Goal: Obtain resource: Download file/media

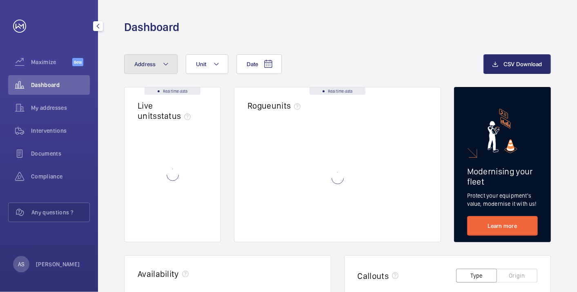
click at [168, 64] on mat-icon at bounding box center [165, 64] width 7 height 10
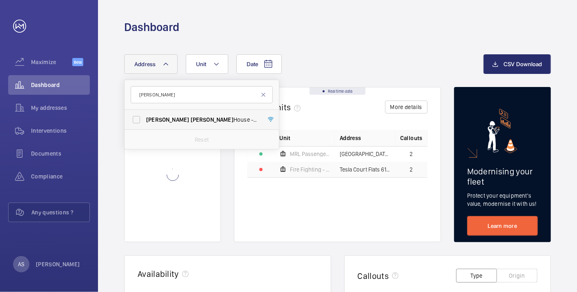
type input "[PERSON_NAME]"
click at [191, 118] on span "[PERSON_NAME]" at bounding box center [212, 119] width 43 height 7
click at [145, 118] on input "[PERSON_NAME] House - [PERSON_NAME][GEOGRAPHIC_DATA]" at bounding box center [136, 119] width 16 height 16
checkbox input "true"
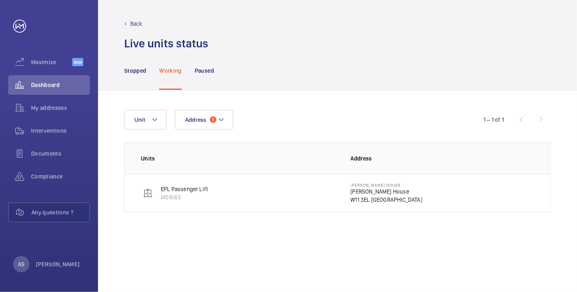
click at [359, 190] on p "[PERSON_NAME] House" at bounding box center [387, 191] width 72 height 8
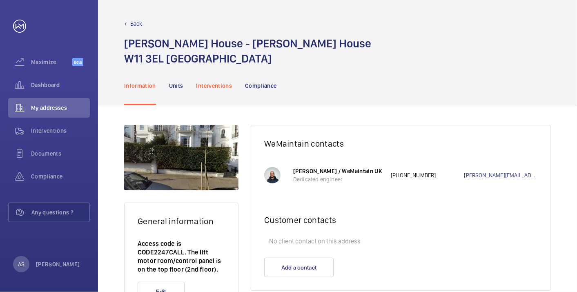
click at [218, 82] on p "Interventions" at bounding box center [214, 86] width 36 height 8
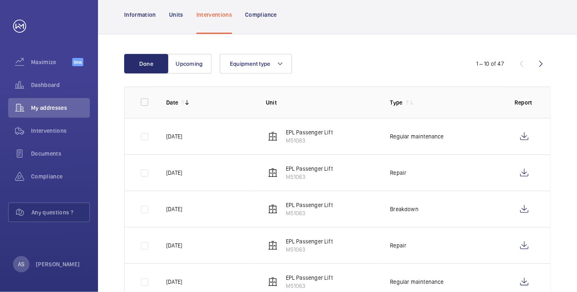
scroll to position [136, 0]
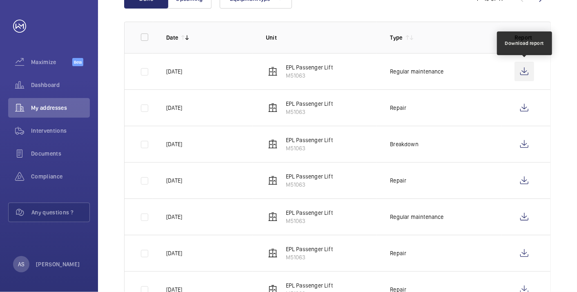
click at [522, 73] on wm-front-icon-button at bounding box center [524, 72] width 20 height 20
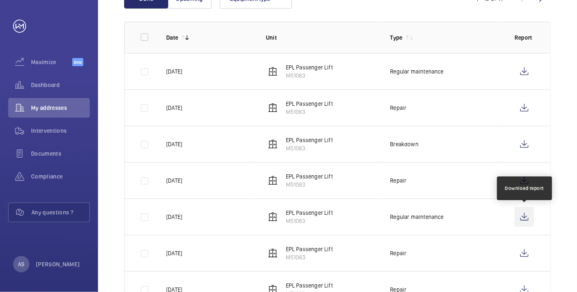
click at [518, 214] on wm-front-icon-button at bounding box center [524, 217] width 20 height 20
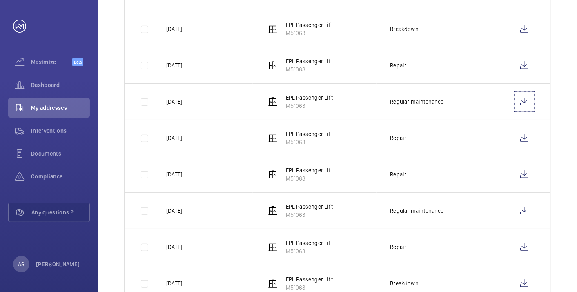
scroll to position [272, 0]
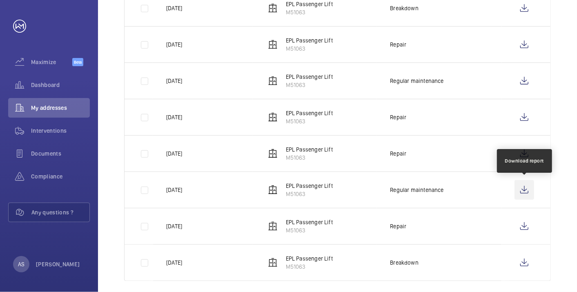
click at [521, 191] on wm-front-icon-button at bounding box center [524, 190] width 20 height 20
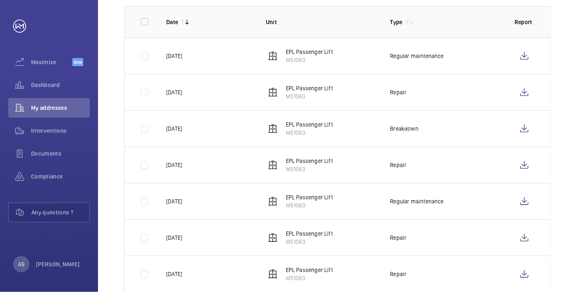
scroll to position [52, 0]
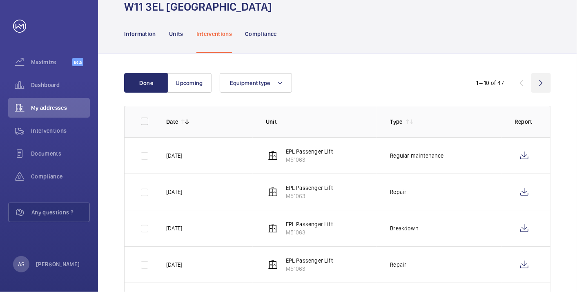
click at [539, 88] on wm-front-icon-button at bounding box center [541, 83] width 20 height 20
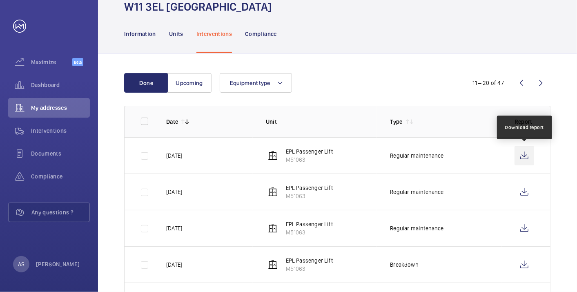
click at [521, 152] on wm-front-icon-button at bounding box center [524, 156] width 20 height 20
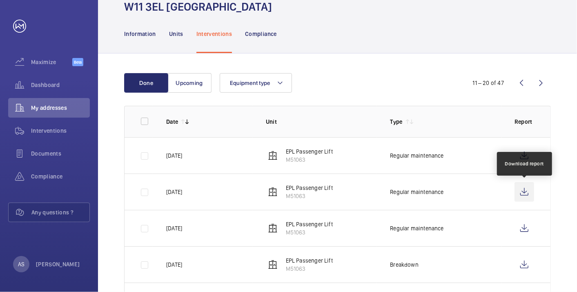
click at [522, 196] on wm-front-icon-button at bounding box center [524, 192] width 20 height 20
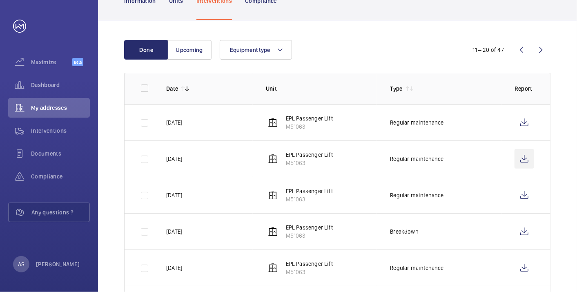
scroll to position [97, 0]
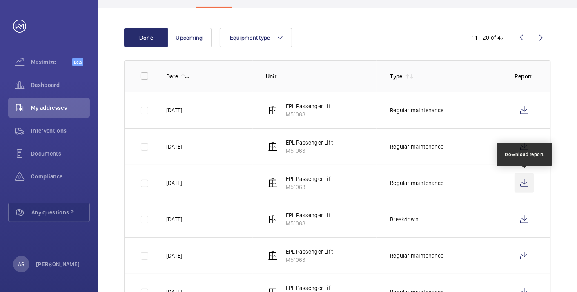
click at [527, 190] on wm-front-icon-button at bounding box center [524, 183] width 20 height 20
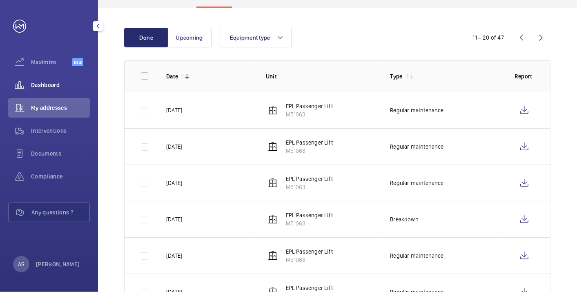
click at [29, 89] on wm-front-icon-button at bounding box center [19, 85] width 23 height 20
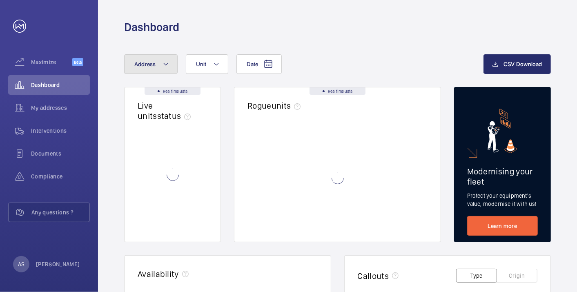
click at [140, 58] on button "Address" at bounding box center [150, 64] width 53 height 20
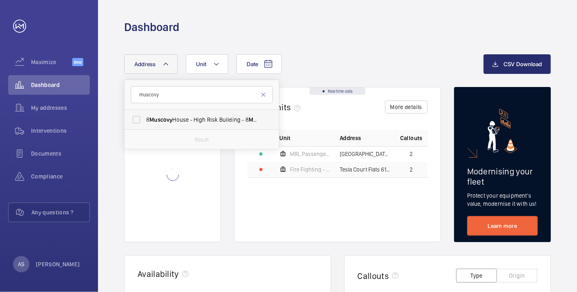
type input "muscovy"
click at [176, 117] on span "[STREET_ADDRESS]" at bounding box center [202, 120] width 112 height 8
click at [145, 117] on input "[STREET_ADDRESS]" at bounding box center [136, 119] width 16 height 16
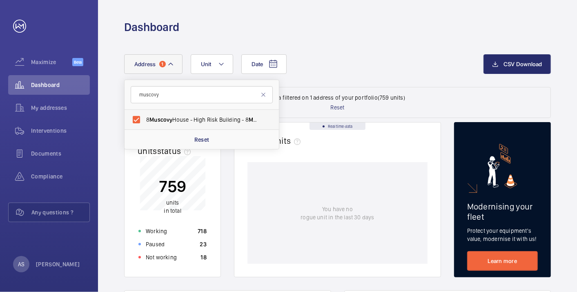
click at [185, 123] on label "[STREET_ADDRESS]" at bounding box center [196, 120] width 142 height 20
click at [145, 123] on input "[STREET_ADDRESS]" at bounding box center [136, 119] width 16 height 16
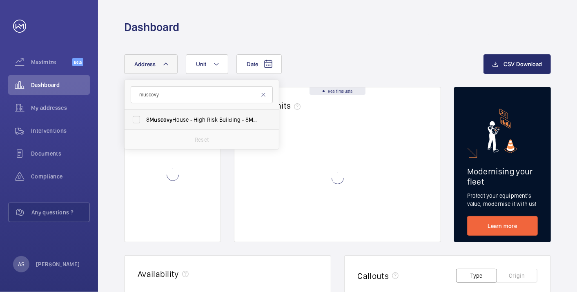
click at [185, 123] on label "[STREET_ADDRESS]" at bounding box center [196, 120] width 142 height 20
click at [145, 123] on input "[STREET_ADDRESS]" at bounding box center [136, 119] width 16 height 16
checkbox input "true"
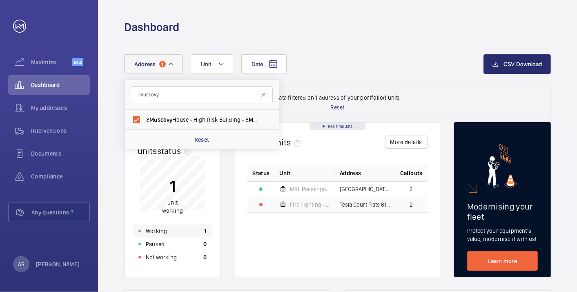
click at [180, 235] on div "Working 1" at bounding box center [172, 231] width 78 height 13
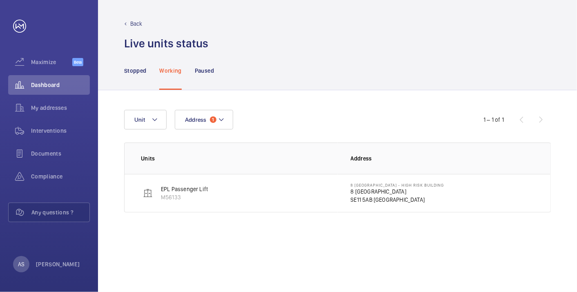
click at [378, 191] on p "8 [GEOGRAPHIC_DATA]" at bounding box center [397, 191] width 93 height 8
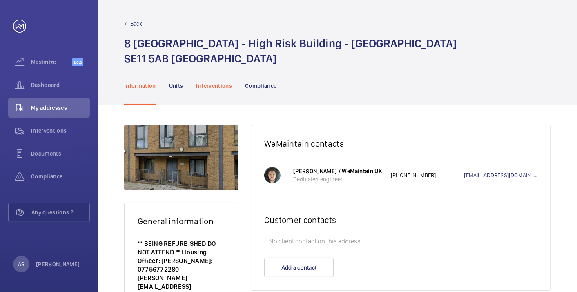
click at [205, 84] on p "Interventions" at bounding box center [214, 86] width 36 height 8
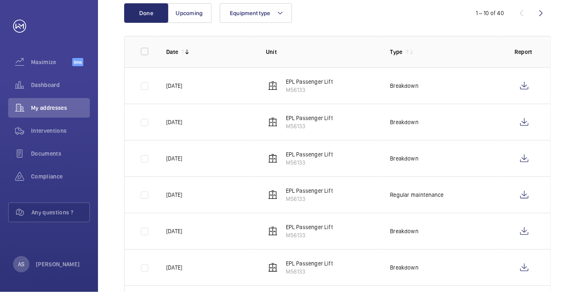
scroll to position [136, 0]
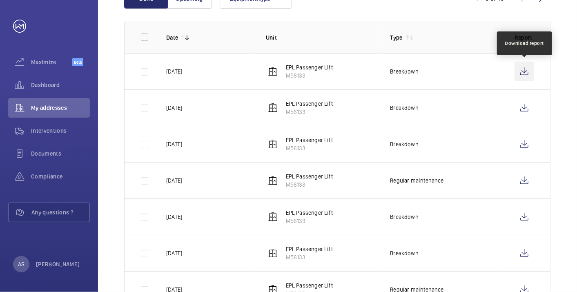
click at [518, 70] on wm-front-icon-button at bounding box center [524, 72] width 20 height 20
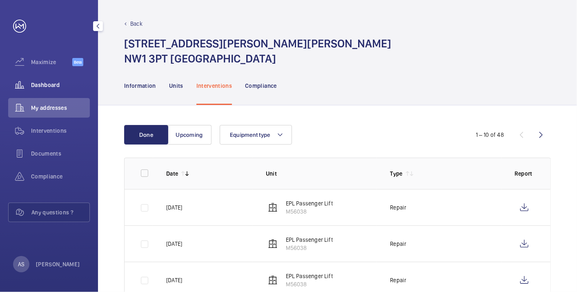
drag, startPoint x: 40, startPoint y: 75, endPoint x: 42, endPoint y: 79, distance: 4.4
click at [40, 76] on div "Dashboard" at bounding box center [49, 85] width 82 height 20
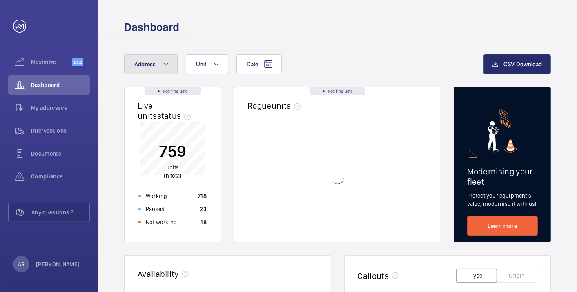
click at [158, 65] on button "Address" at bounding box center [150, 64] width 53 height 20
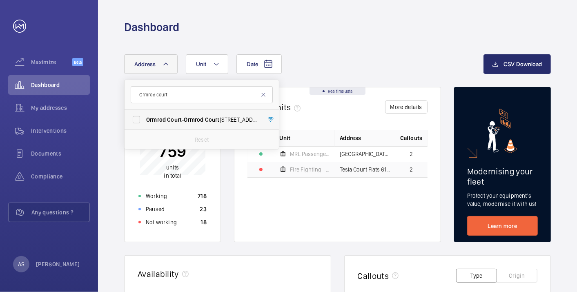
type input "Ormrod court"
click at [183, 116] on span "Ormrod Court - Ormrod Court , LONDON W11 1NP" at bounding box center [202, 120] width 112 height 8
click at [145, 116] on input "Ormrod Court - Ormrod Court , LONDON W11 1NP" at bounding box center [136, 119] width 16 height 16
checkbox input "true"
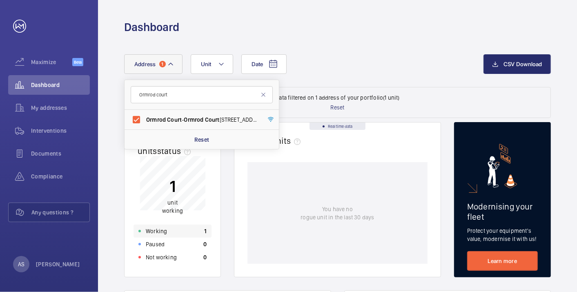
click at [199, 232] on div "Working 1" at bounding box center [172, 231] width 78 height 13
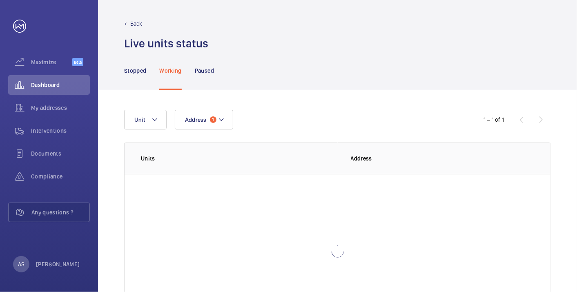
scroll to position [45, 0]
click at [385, 196] on p "W11 1NP LONDON" at bounding box center [387, 200] width 72 height 8
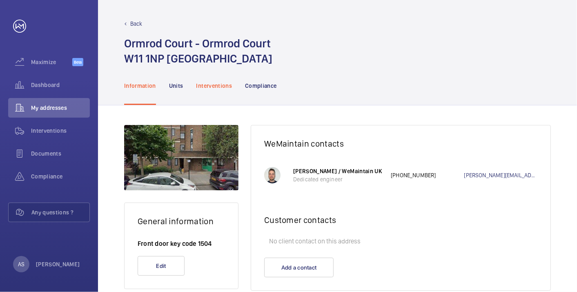
click at [210, 84] on p "Interventions" at bounding box center [214, 86] width 36 height 8
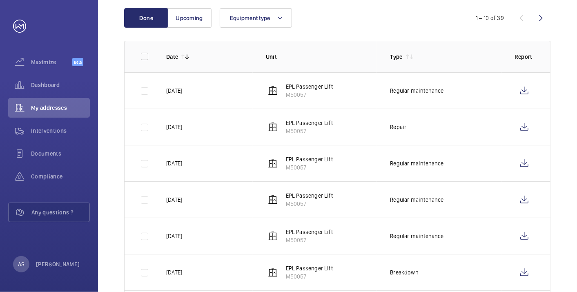
scroll to position [136, 0]
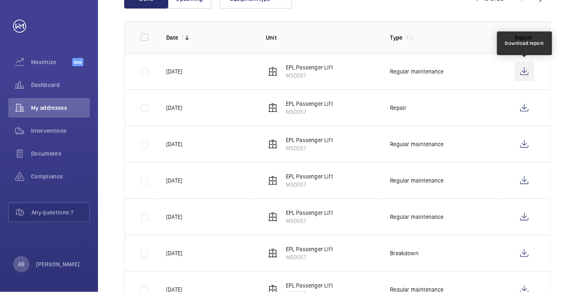
click at [529, 72] on wm-front-icon-button at bounding box center [524, 72] width 20 height 20
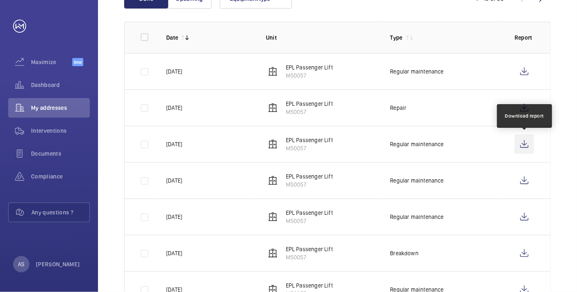
click at [528, 146] on wm-front-icon-button at bounding box center [524, 144] width 20 height 20
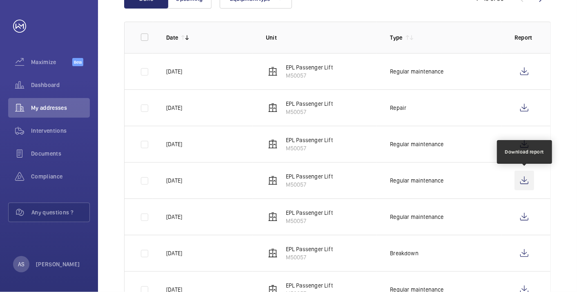
click at [527, 181] on wm-front-icon-button at bounding box center [524, 181] width 20 height 20
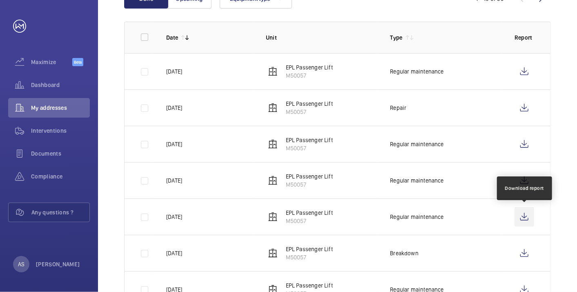
click at [528, 216] on wm-front-icon-button at bounding box center [524, 217] width 20 height 20
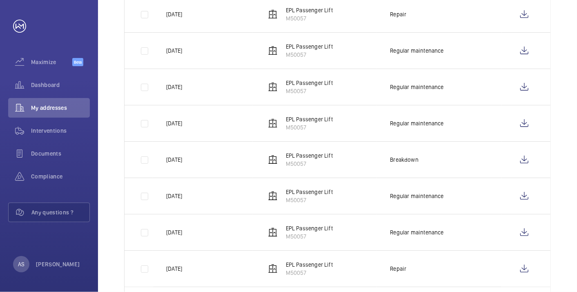
scroll to position [272, 0]
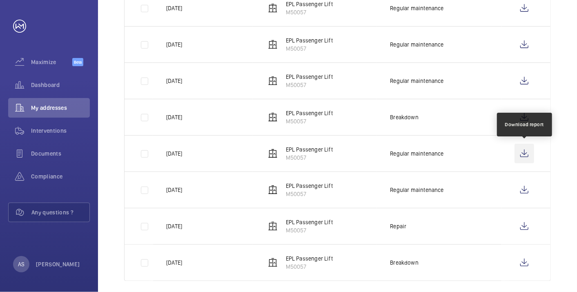
click at [524, 159] on wm-front-icon-button at bounding box center [524, 154] width 20 height 20
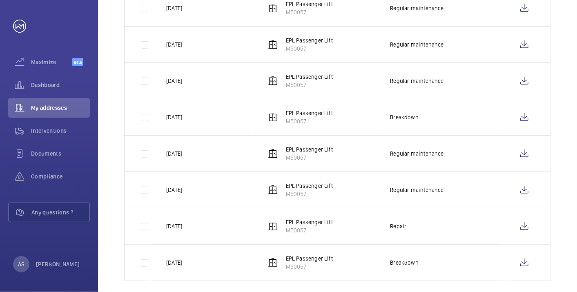
click at [534, 197] on td at bounding box center [525, 189] width 49 height 36
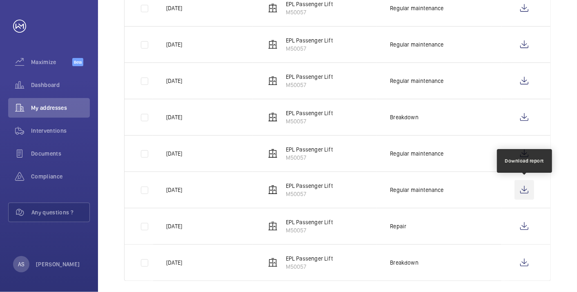
click at [529, 193] on wm-front-icon-button at bounding box center [524, 190] width 20 height 20
